Goal: Navigation & Orientation: Find specific page/section

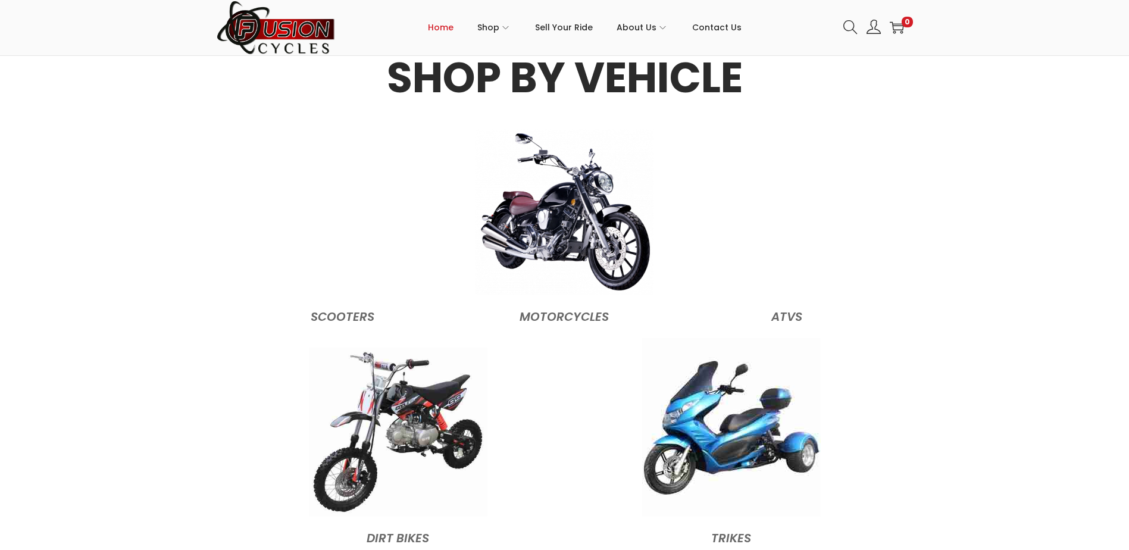
scroll to position [1191, 0]
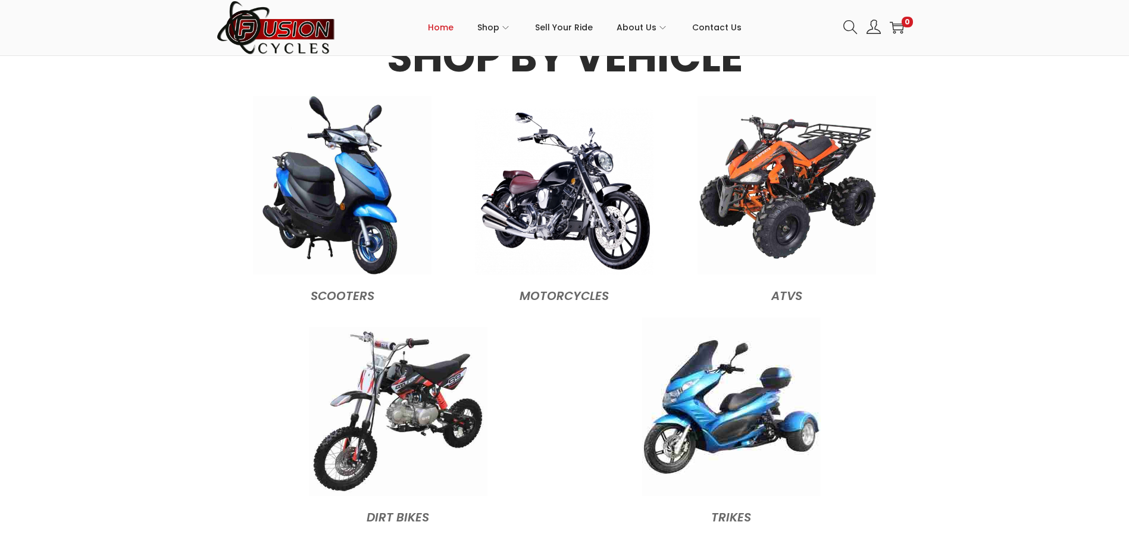
click at [566, 296] on figcaption "MOTORCYCLES" at bounding box center [565, 293] width 210 height 26
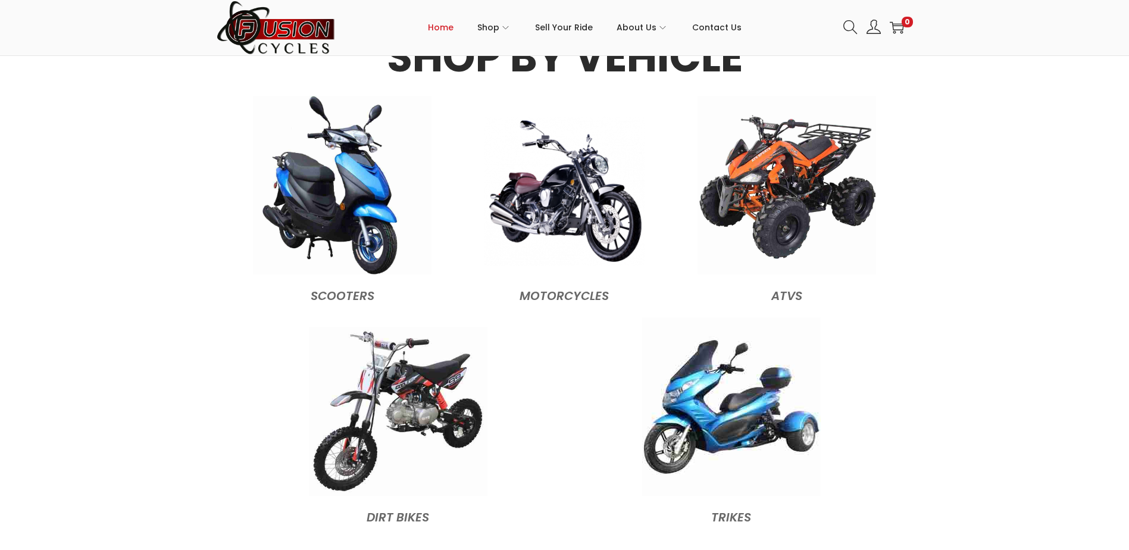
click at [576, 216] on img at bounding box center [564, 191] width 161 height 149
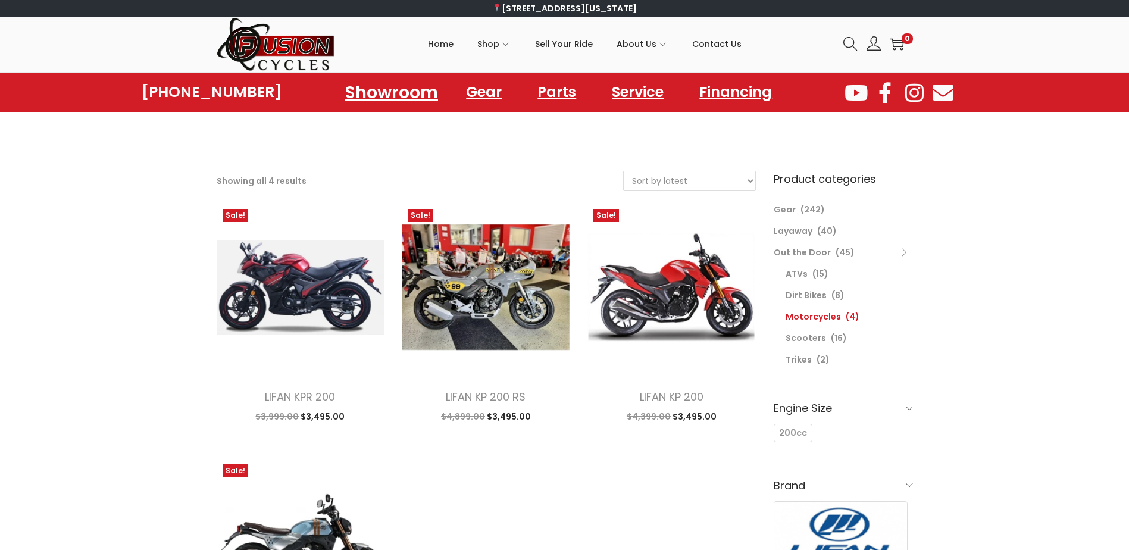
click at [396, 97] on link "Showroom" at bounding box center [391, 92] width 121 height 33
